Goal: Information Seeking & Learning: Learn about a topic

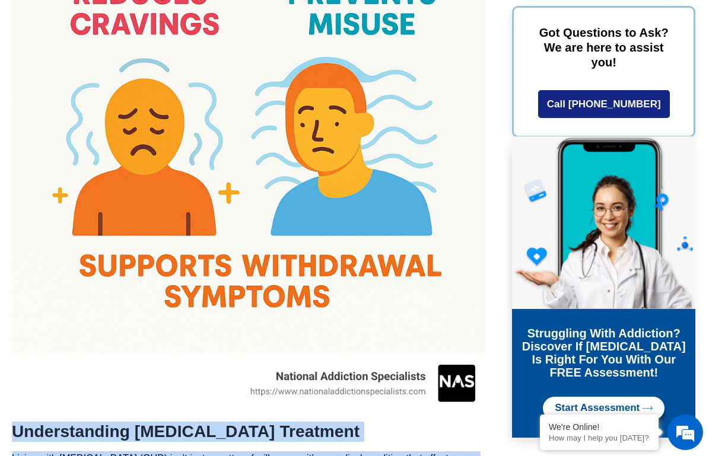
drag, startPoint x: 15, startPoint y: 364, endPoint x: 117, endPoint y: 419, distance: 115.2
drag, startPoint x: 14, startPoint y: 364, endPoint x: 83, endPoint y: 390, distance: 74.2
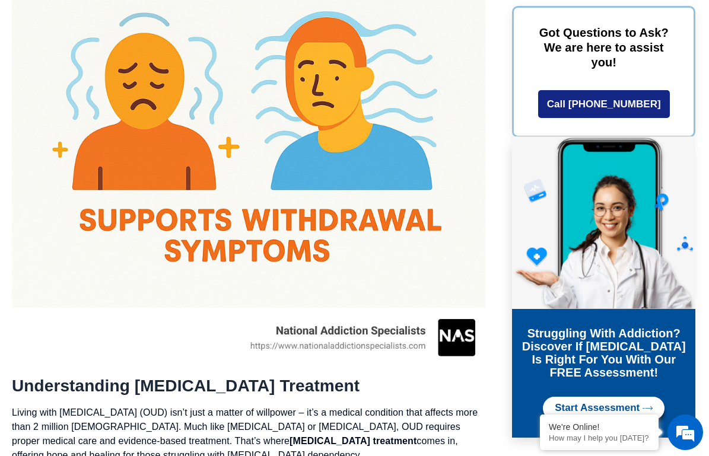
scroll to position [1699, 0]
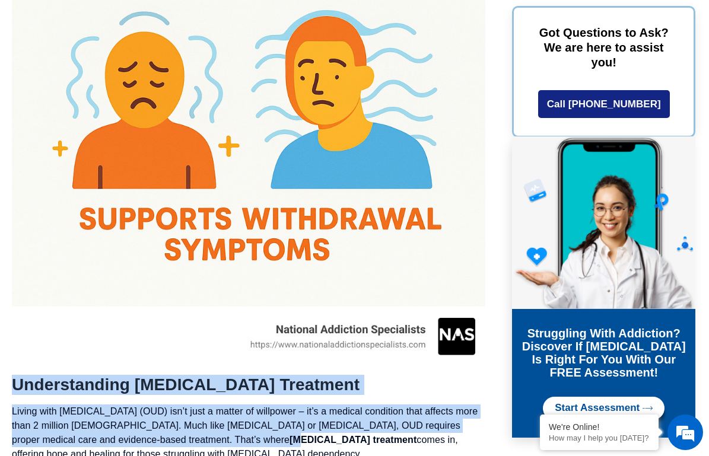
drag, startPoint x: 14, startPoint y: 312, endPoint x: 198, endPoint y: 368, distance: 192.3
click at [289, 435] on strong "[MEDICAL_DATA] treatment" at bounding box center [352, 440] width 127 height 10
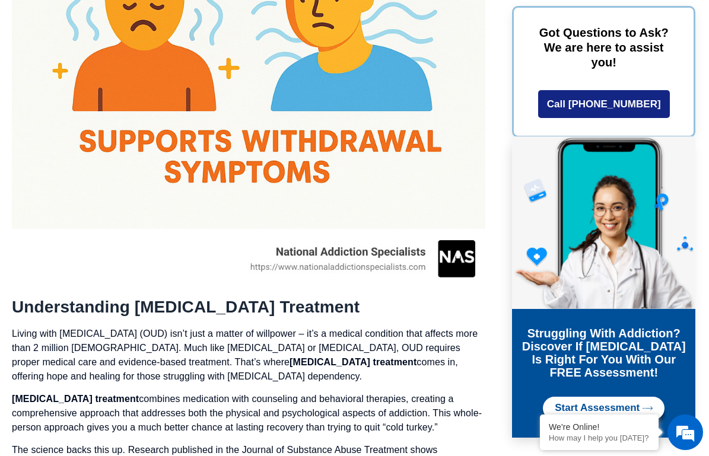
scroll to position [1780, 0]
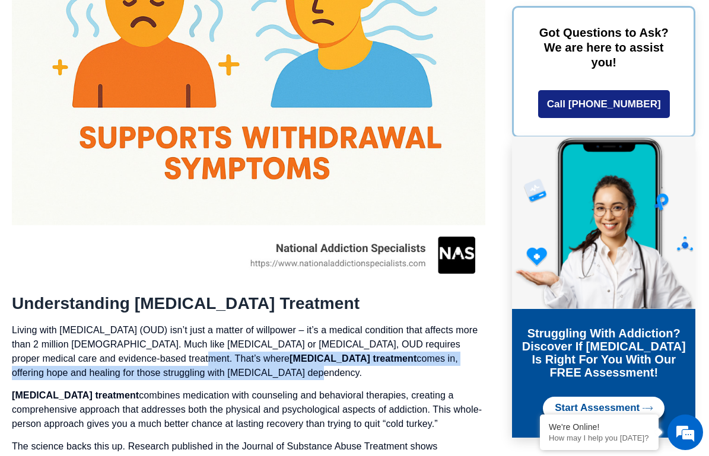
drag, startPoint x: 127, startPoint y: 291, endPoint x: 157, endPoint y: 307, distance: 34.0
click at [157, 323] on p "Living with [MEDICAL_DATA] (OUD) isn’t just a matter of willpower – it’s a medi…" at bounding box center [248, 351] width 473 height 57
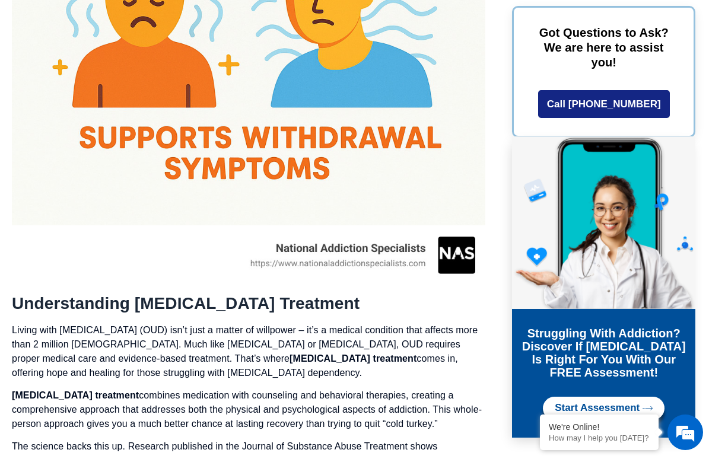
click at [161, 323] on p "Living with [MEDICAL_DATA] (OUD) isn’t just a matter of willpower – it’s a medi…" at bounding box center [248, 351] width 473 height 57
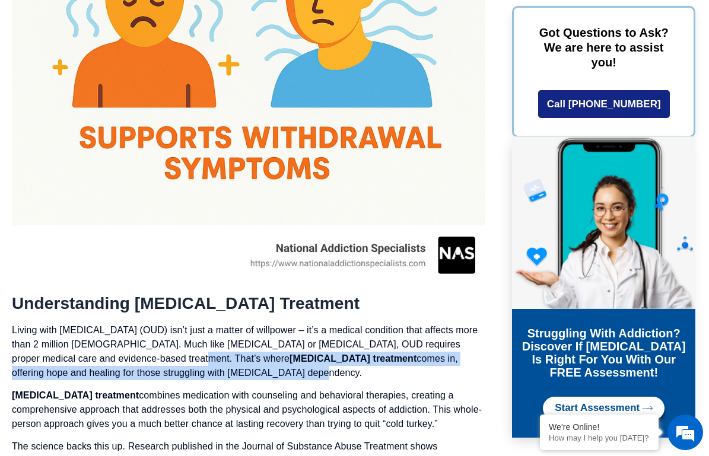
drag, startPoint x: 161, startPoint y: 304, endPoint x: 127, endPoint y: 289, distance: 37.2
click at [127, 323] on p "Living with [MEDICAL_DATA] (OUD) isn’t just a matter of willpower – it’s a medi…" at bounding box center [248, 351] width 473 height 57
drag, startPoint x: 127, startPoint y: 289, endPoint x: 157, endPoint y: 305, distance: 33.4
click at [157, 323] on p "Living with [MEDICAL_DATA] (OUD) isn’t just a matter of willpower – it’s a medi…" at bounding box center [248, 351] width 473 height 57
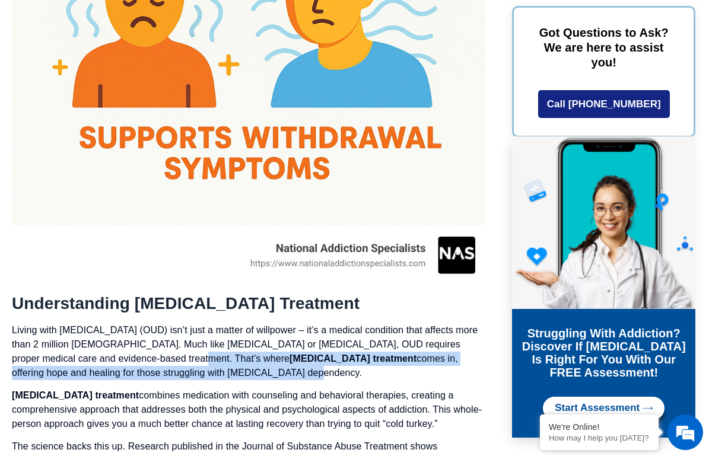
click at [157, 323] on p "Living with [MEDICAL_DATA] (OUD) isn’t just a matter of willpower – it’s a medi…" at bounding box center [248, 351] width 473 height 57
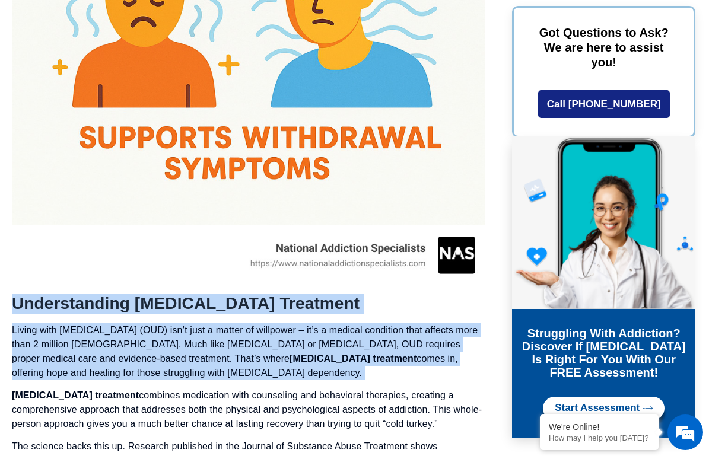
drag, startPoint x: 13, startPoint y: 230, endPoint x: 194, endPoint y: 313, distance: 198.8
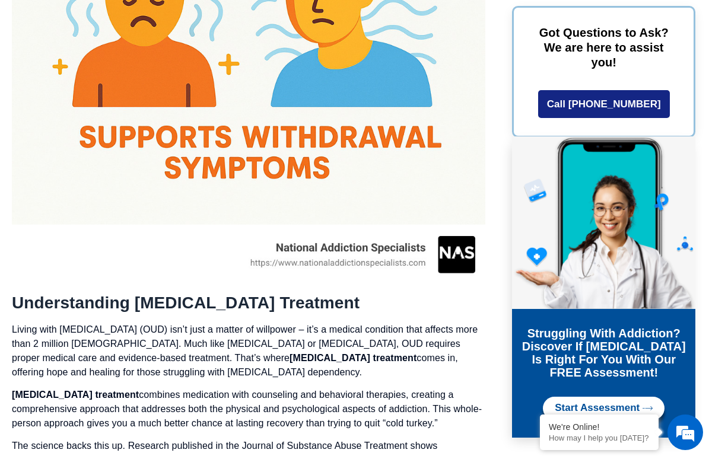
scroll to position [1780, 0]
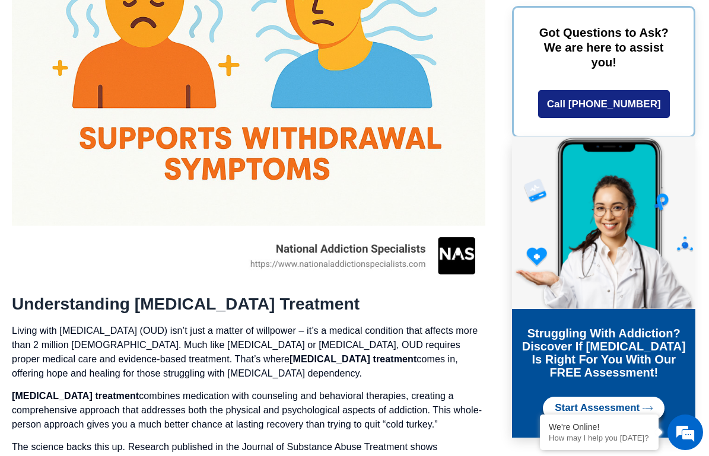
click at [174, 324] on p "Living with [MEDICAL_DATA] (OUD) isn’t just a matter of willpower – it’s a medi…" at bounding box center [248, 352] width 473 height 57
drag, startPoint x: 160, startPoint y: 304, endPoint x: 173, endPoint y: 308, distance: 13.1
click at [173, 324] on p "Living with [MEDICAL_DATA] (OUD) isn’t just a matter of willpower – it’s a medi…" at bounding box center [248, 352] width 473 height 57
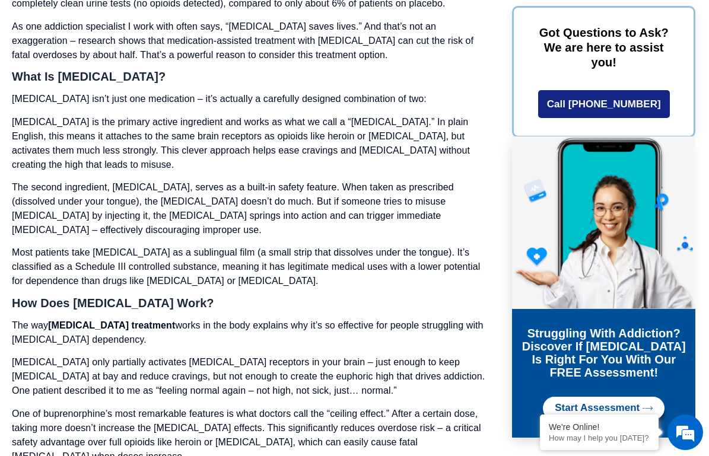
scroll to position [2290, 0]
